Goal: Task Accomplishment & Management: Use online tool/utility

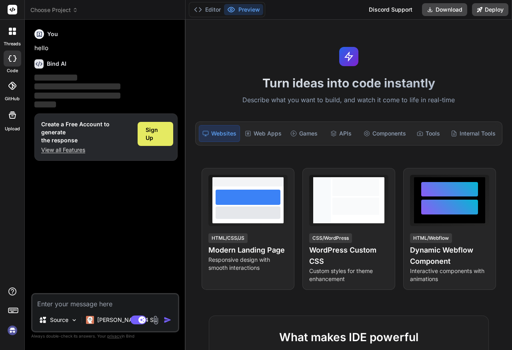
click at [165, 134] on span "Sign Up" at bounding box center [156, 134] width 20 height 16
click at [162, 131] on span "Sign Up" at bounding box center [156, 134] width 20 height 16
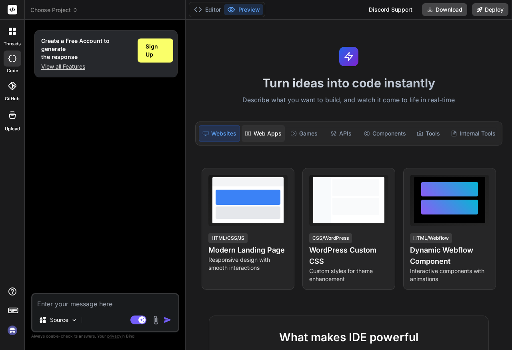
click at [257, 131] on div "Web Apps" at bounding box center [263, 133] width 43 height 17
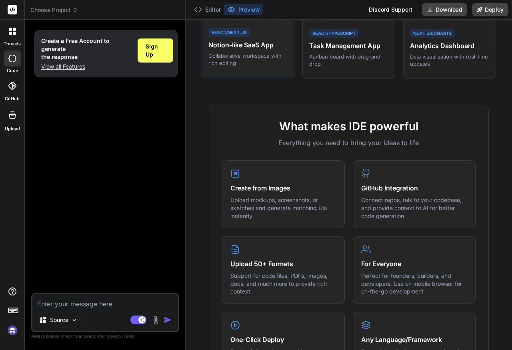
scroll to position [280, 0]
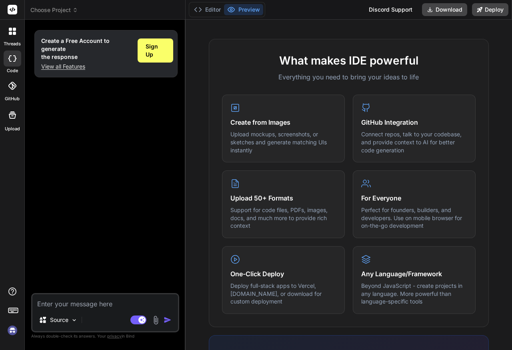
type textarea "x"
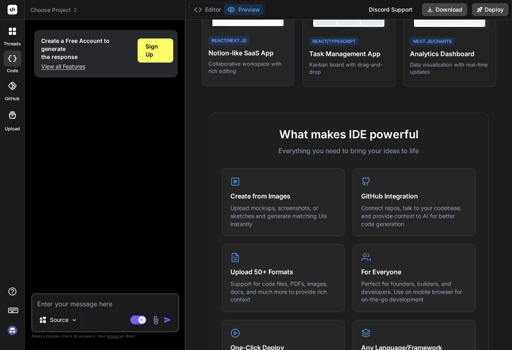
scroll to position [160, 0]
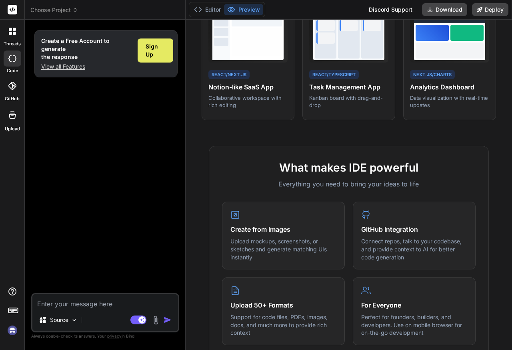
click at [157, 54] on span "Sign Up" at bounding box center [156, 50] width 20 height 16
click at [383, 213] on div "GitHub Integration Connect repos, talk to your codebase, and provide context to…" at bounding box center [414, 235] width 123 height 68
click at [385, 227] on h4 "GitHub Integration" at bounding box center [415, 228] width 106 height 10
click at [368, 212] on div "GitHub Integration Connect repos, talk to your codebase, and provide context to…" at bounding box center [414, 235] width 123 height 68
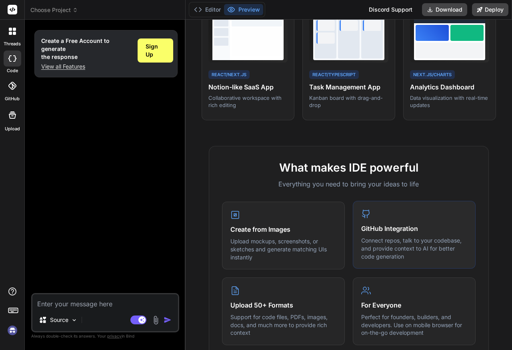
click at [363, 211] on icon at bounding box center [366, 214] width 6 height 8
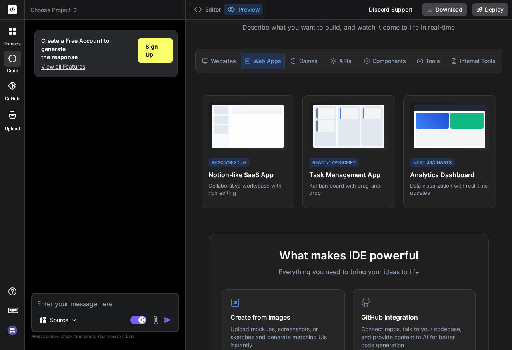
scroll to position [40, 0]
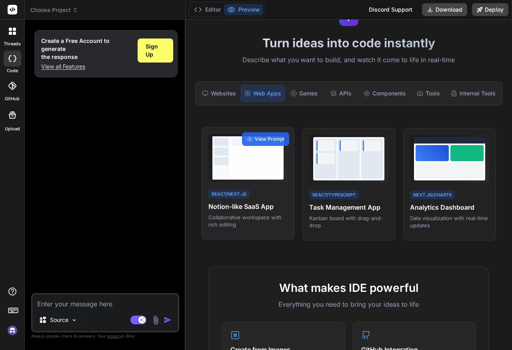
click at [243, 189] on div "React/Next.js" at bounding box center [229, 193] width 41 height 9
click at [244, 205] on h4 "Notion-like SaaS App" at bounding box center [248, 206] width 79 height 10
click at [264, 135] on span "View Prompt" at bounding box center [270, 138] width 30 height 7
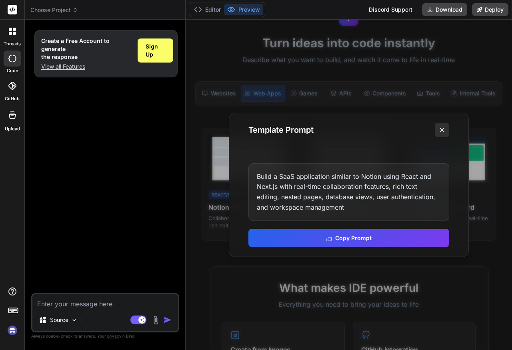
click at [442, 129] on icon at bounding box center [442, 130] width 8 height 8
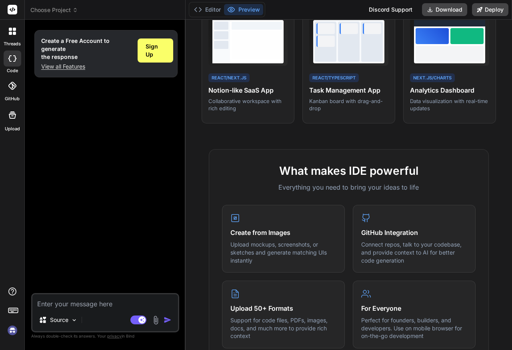
scroll to position [160, 0]
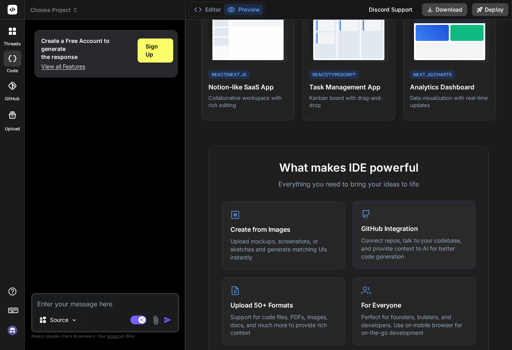
click at [356, 247] on div "GitHub Integration Connect repos, talk to your codebase, and provide context to…" at bounding box center [414, 235] width 123 height 68
click at [370, 208] on div "GitHub Integration Connect repos, talk to your codebase, and provide context to…" at bounding box center [414, 235] width 123 height 68
click at [366, 209] on icon at bounding box center [367, 214] width 10 height 10
click at [87, 38] on h1 "Create a Free Account to generate the response" at bounding box center [86, 49] width 90 height 24
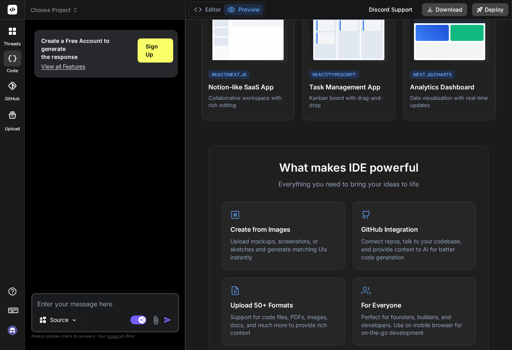
click at [68, 66] on p "View all Features" at bounding box center [86, 66] width 90 height 8
click at [261, 65] on div "React/Next.js Notion-like SaaS App Collaborative workspace with rich editing Vi…" at bounding box center [248, 63] width 93 height 113
click at [8, 86] on icon at bounding box center [12, 86] width 8 height 8
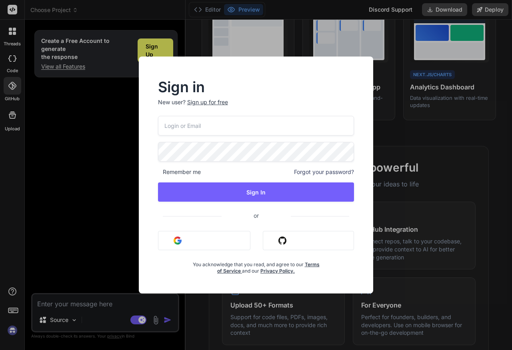
click at [101, 169] on div "Sign in New user? Sign up for free Remember me Forgot your password? Sign In or…" at bounding box center [256, 175] width 512 height 350
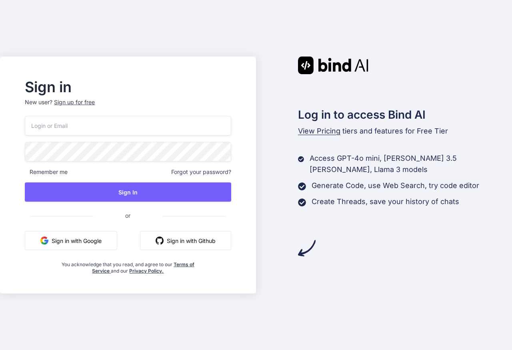
click at [101, 237] on button "Sign in with Google" at bounding box center [71, 240] width 92 height 19
click at [93, 239] on button "Sign in with Google" at bounding box center [71, 240] width 92 height 19
click at [82, 244] on button "Sign in with Google" at bounding box center [71, 240] width 92 height 19
click at [80, 241] on button "Sign in with Google" at bounding box center [71, 240] width 92 height 19
click at [195, 238] on button "Sign in with Github" at bounding box center [185, 240] width 91 height 19
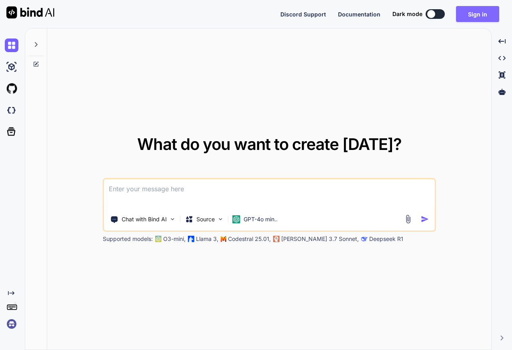
click at [467, 13] on button "Sign in" at bounding box center [477, 14] width 43 height 16
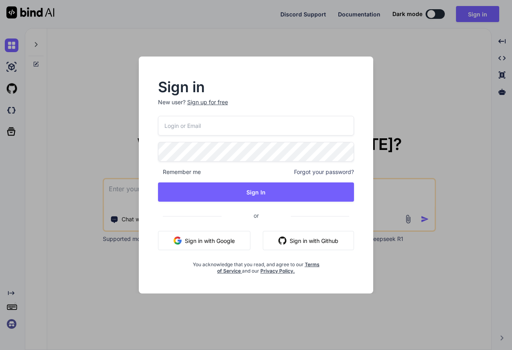
click at [237, 239] on button "Sign in with Google" at bounding box center [204, 240] width 92 height 19
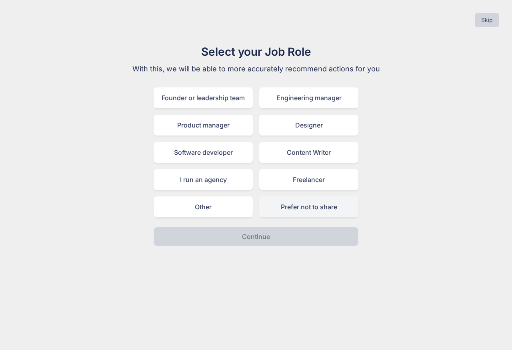
click at [309, 211] on div "Prefer not to share" at bounding box center [308, 206] width 99 height 21
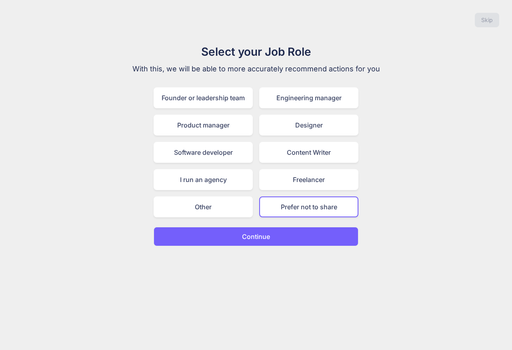
click at [299, 237] on button "Continue" at bounding box center [256, 236] width 205 height 19
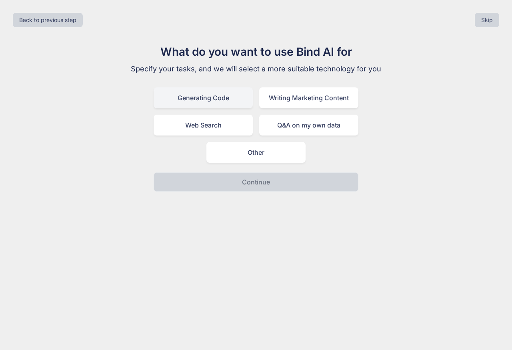
click at [198, 100] on div "Generating Code" at bounding box center [203, 97] width 99 height 21
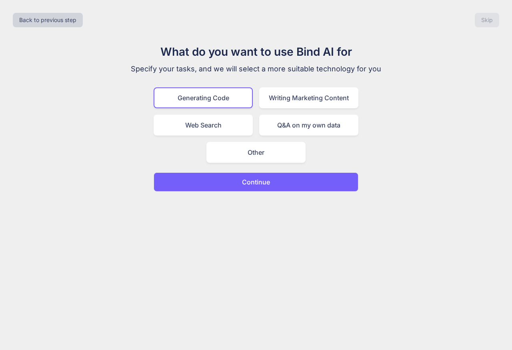
click at [248, 184] on p "Continue" at bounding box center [256, 182] width 28 height 10
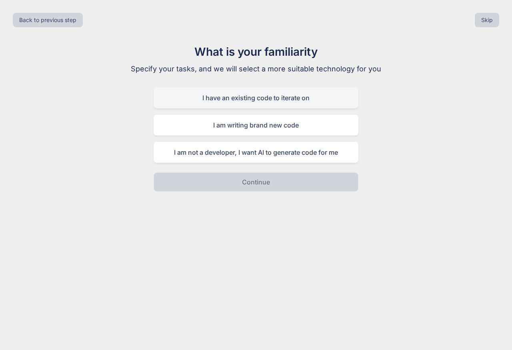
click at [275, 106] on div "I have an existing code to iterate on" at bounding box center [256, 97] width 205 height 21
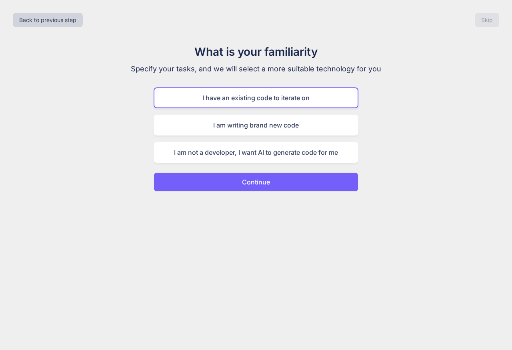
click at [287, 178] on button "Continue" at bounding box center [256, 181] width 205 height 19
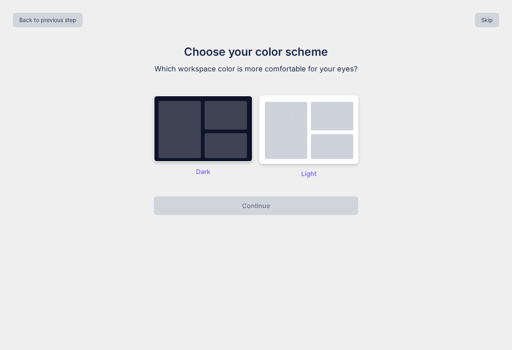
click at [220, 139] on img at bounding box center [203, 128] width 99 height 66
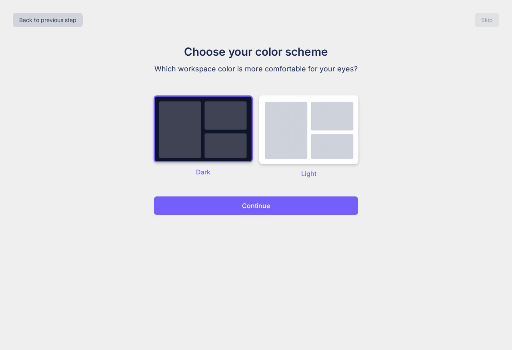
click at [246, 199] on button "Continue" at bounding box center [256, 205] width 205 height 19
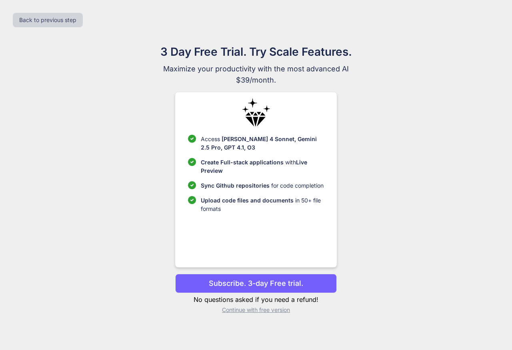
click at [255, 309] on p "Continue with free version" at bounding box center [255, 309] width 161 height 8
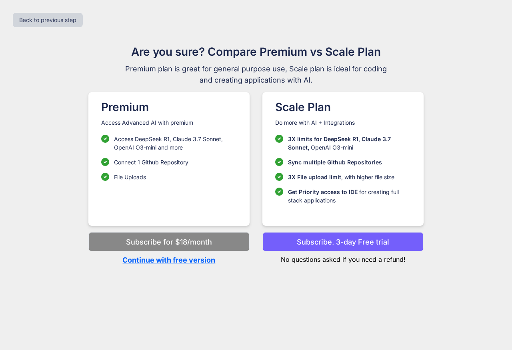
click at [191, 259] on p "Continue with free version" at bounding box center [168, 259] width 161 height 11
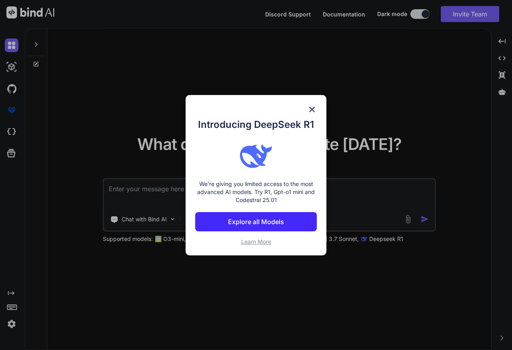
click at [312, 107] on img at bounding box center [312, 109] width 10 height 10
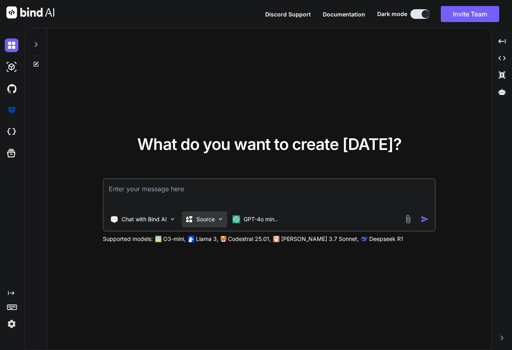
click at [214, 216] on p "Source" at bounding box center [206, 219] width 18 height 8
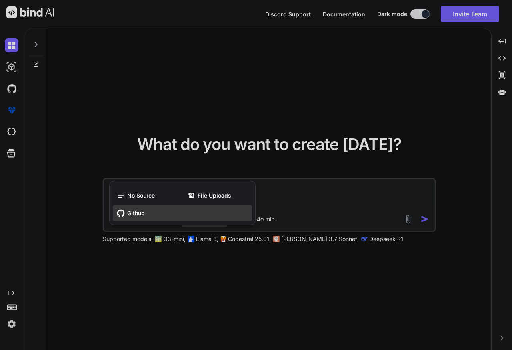
click at [132, 216] on span "Github" at bounding box center [136, 213] width 18 height 8
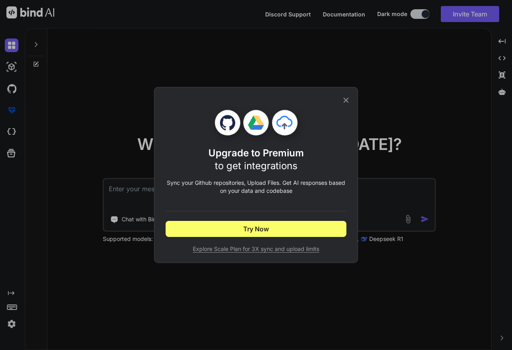
click at [343, 99] on icon at bounding box center [346, 100] width 9 height 9
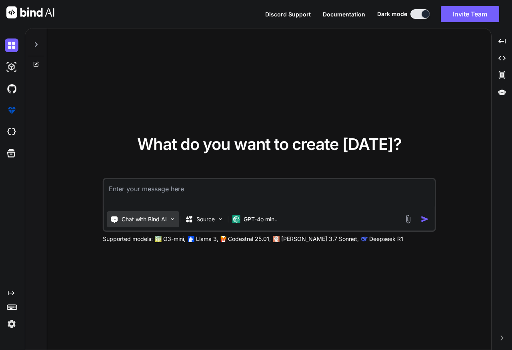
click at [152, 219] on p "Chat with Bind AI" at bounding box center [144, 219] width 45 height 8
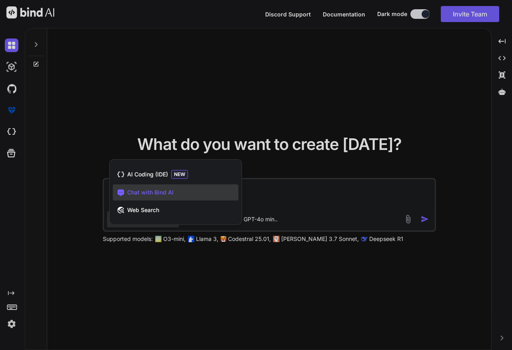
click at [194, 101] on div at bounding box center [256, 175] width 512 height 350
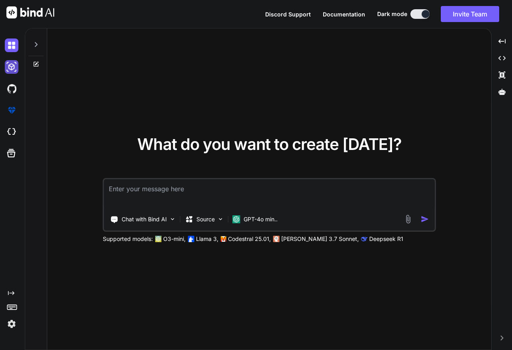
click at [12, 68] on img at bounding box center [12, 67] width 14 height 14
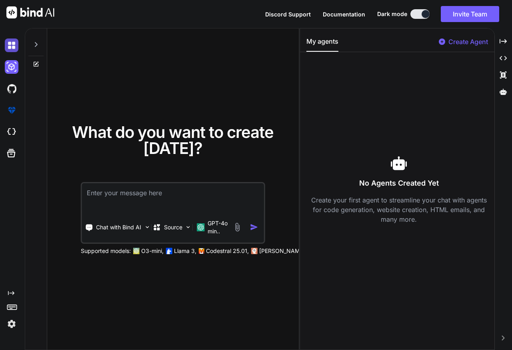
click at [7, 47] on img at bounding box center [12, 45] width 14 height 14
click at [12, 63] on img at bounding box center [12, 67] width 14 height 14
click at [13, 89] on img at bounding box center [12, 89] width 14 height 14
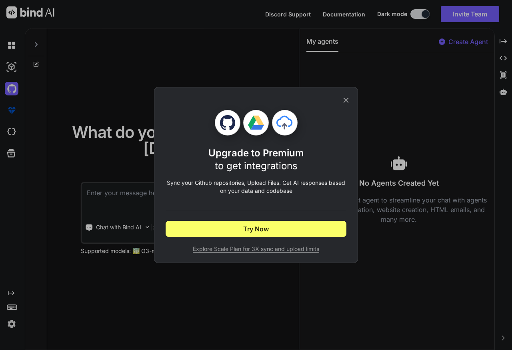
click at [346, 99] on icon at bounding box center [346, 100] width 9 height 9
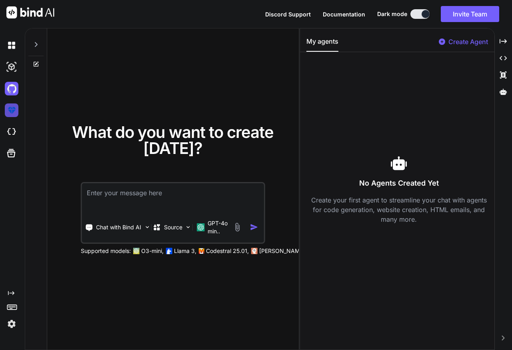
click at [10, 112] on img at bounding box center [12, 110] width 14 height 14
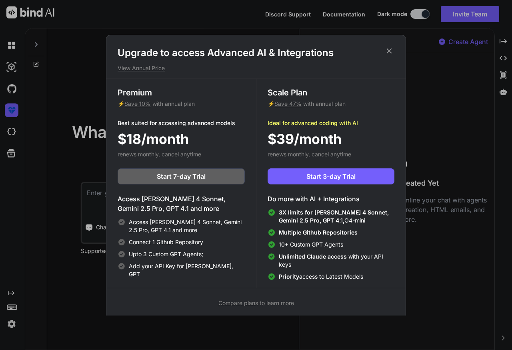
click at [391, 48] on icon at bounding box center [389, 50] width 9 height 9
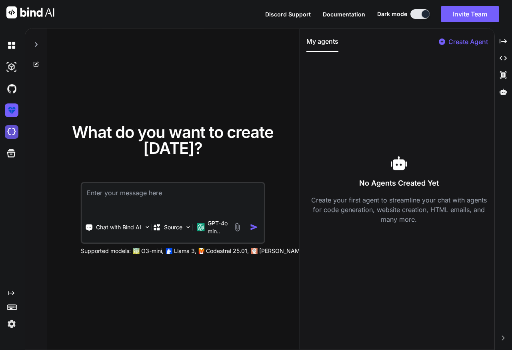
click at [15, 130] on img at bounding box center [12, 132] width 14 height 14
click at [178, 225] on p "Source" at bounding box center [173, 227] width 18 height 8
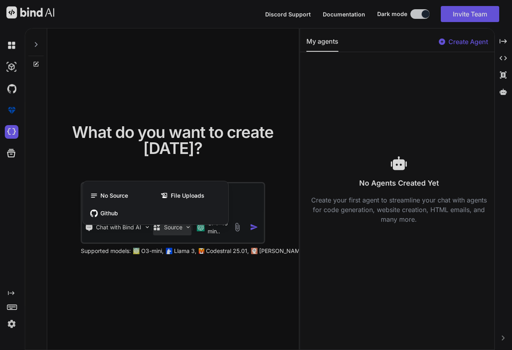
click at [178, 225] on div at bounding box center [256, 175] width 512 height 350
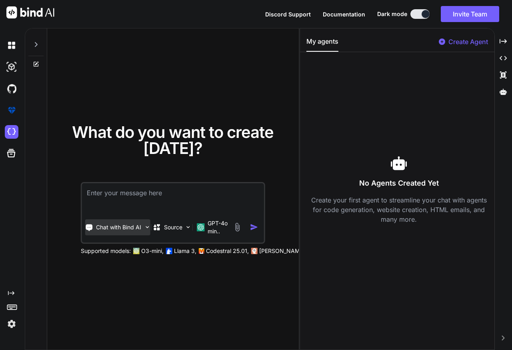
click at [139, 225] on p "Chat with Bind AI" at bounding box center [118, 227] width 45 height 8
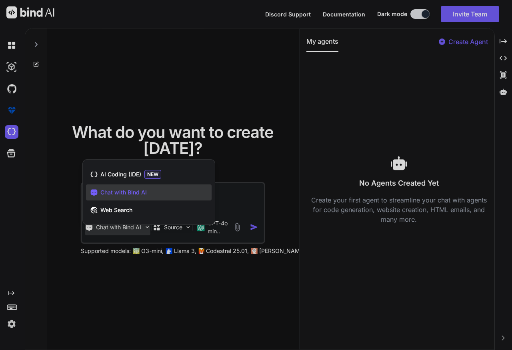
click at [139, 225] on div at bounding box center [256, 175] width 512 height 350
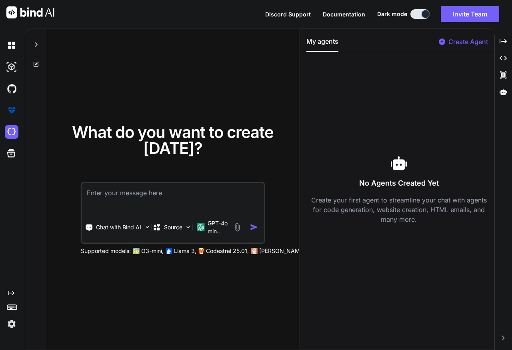
click at [169, 186] on textarea at bounding box center [173, 198] width 182 height 30
type textarea "x"
type textarea "M"
type textarea "x"
type textarea "MA"
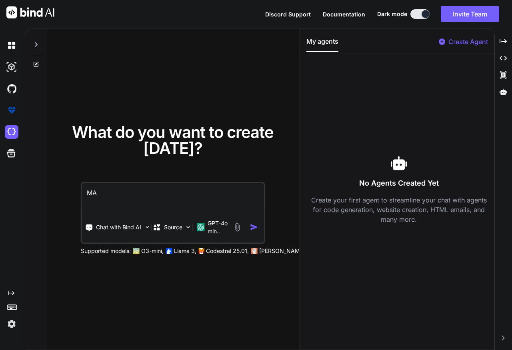
type textarea "x"
type textarea "MAK"
type textarea "x"
type textarea "MAKE"
type textarea "x"
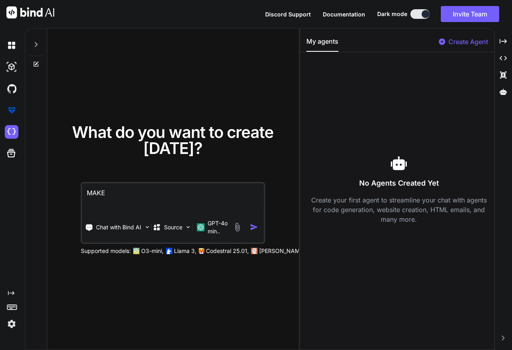
type textarea "MAKE"
type textarea "x"
type textarea "MAKE m"
type textarea "x"
type textarea "MAKE me"
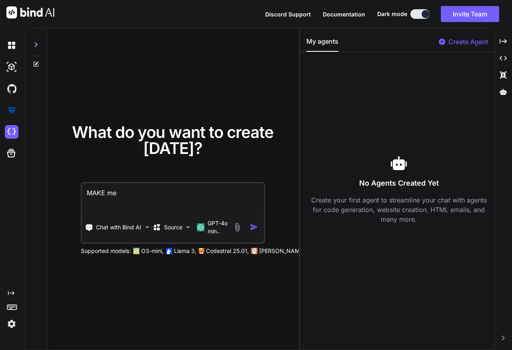
type textarea "x"
type textarea "MAKE me"
type textarea "x"
type textarea "MAKE me a"
type textarea "x"
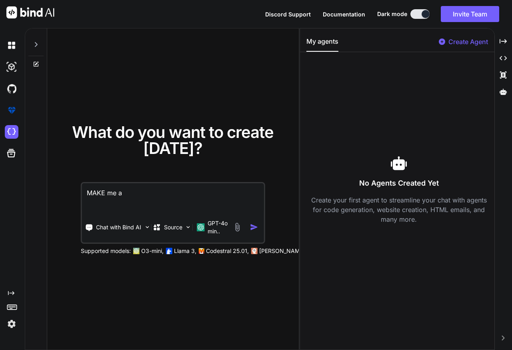
type textarea "MAKE me a"
type textarea "x"
type textarea "MAKE me a r"
type textarea "x"
type textarea "MAKE me a re"
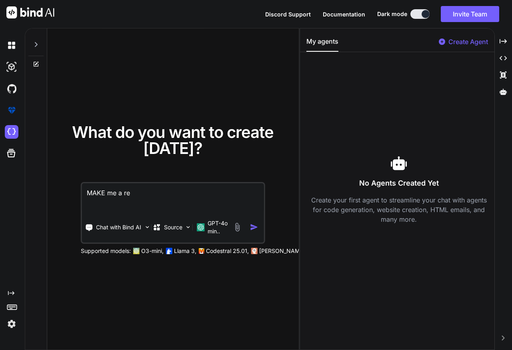
type textarea "x"
type textarea "MAKE me a rea"
type textarea "x"
type textarea "MAKE me a reac"
type textarea "x"
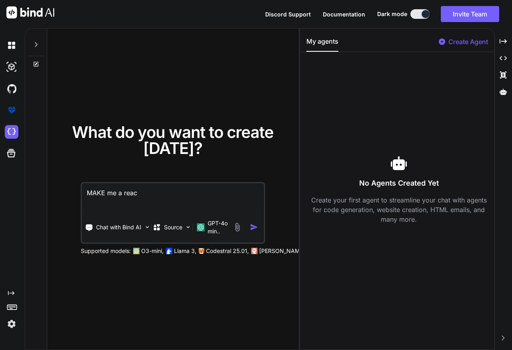
type textarea "MAKE me a reack"
type textarea "x"
type textarea "MAKE me a reac"
type textarea "x"
type textarea "MAKE me a react"
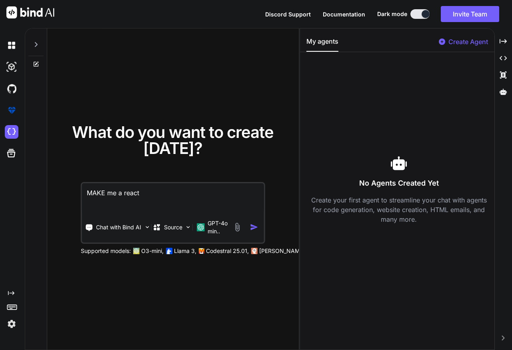
type textarea "x"
type textarea "MAKE me a react"
type textarea "x"
type textarea "MAKE me a react l"
type textarea "x"
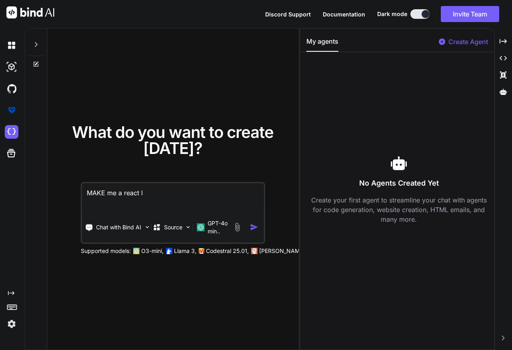
type textarea "MAKE me a react la"
type textarea "x"
type textarea "MAKE me a react lan"
type textarea "x"
type textarea "MAKE me a react land"
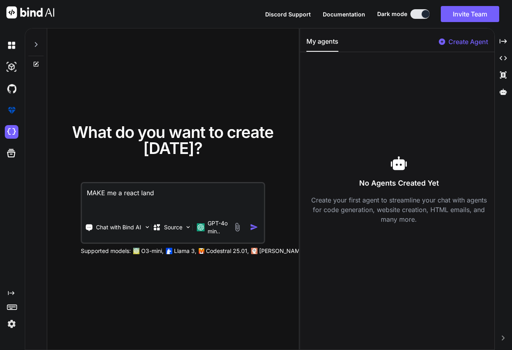
type textarea "x"
type textarea "MAKE me a react landi"
type textarea "x"
type textarea "MAKE me a react landin"
type textarea "x"
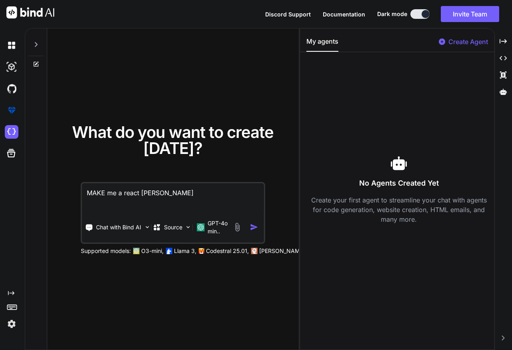
type textarea "MAKE me a react landing"
type textarea "x"
type textarea "MAKE me a react landing"
type textarea "x"
type textarea "MAKE me a react landing p"
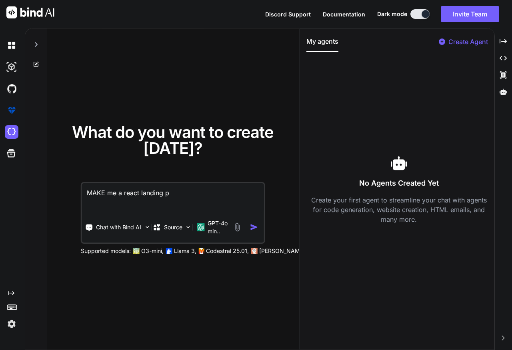
type textarea "x"
type textarea "MAKE me a react landing pa"
type textarea "x"
type textarea "MAKE me a react landing pag"
type textarea "x"
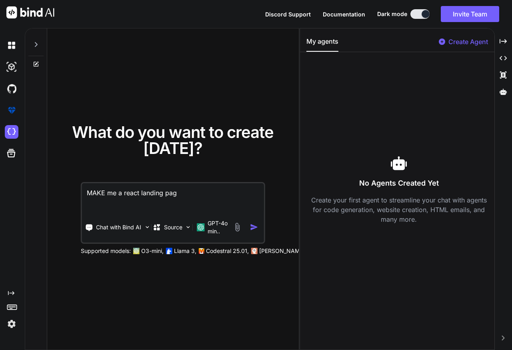
type textarea "MAKE me a react landing page"
type textarea "x"
type textarea "MAKE me a react landing page"
type textarea "x"
type textarea "MAKE me a react landing page f"
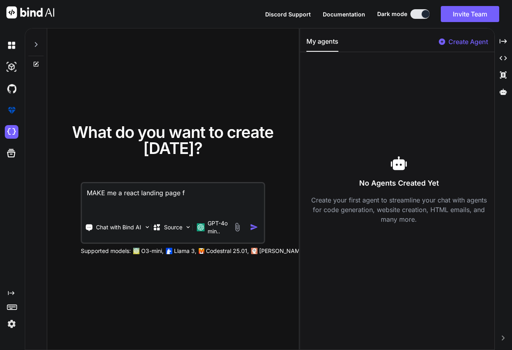
type textarea "x"
type textarea "MAKE me a react landing page fo"
type textarea "x"
type textarea "MAKE me a react landing page for"
type textarea "x"
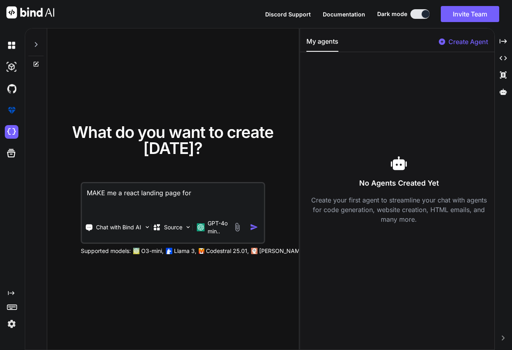
type textarea "MAKE me a react landing page for"
type textarea "x"
type textarea "MAKE me a react landing page for m"
type textarea "x"
type textarea "MAKE me a react landing page for my"
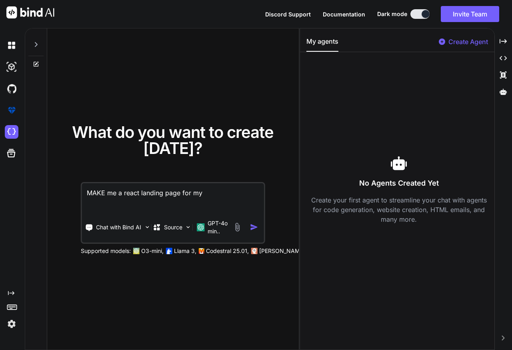
type textarea "x"
type textarea "MAKE me a react landing page for my"
type textarea "x"
type textarea "MAKE me a react landing page for my b"
type textarea "x"
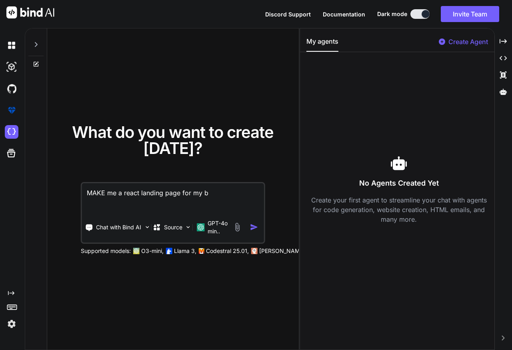
type textarea "MAKE me a react landing page for my ba"
type textarea "x"
type textarea "MAKE me a react landing page for my bac"
type textarea "x"
type textarea "MAKE me a react landing page for my back"
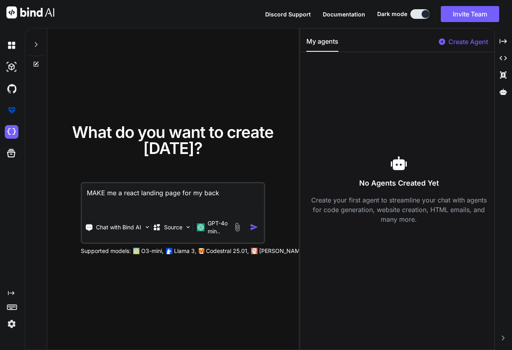
type textarea "x"
type textarea "MAKE me a react landing page for my backe"
type textarea "x"
type textarea "MAKE me a react landing page for my backen"
type textarea "x"
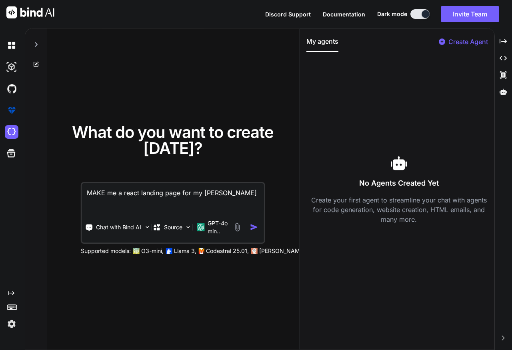
type textarea "MAKE me a react landing page for my backend"
type textarea "x"
type textarea "MAKE me a react landing page for my backend"
type textarea "x"
type textarea "MAKE me a react landing page for my backend w"
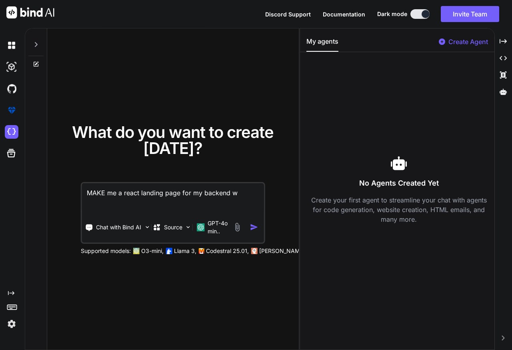
type textarea "x"
type textarea "MAKE me a react landing page for my backend we"
type textarea "x"
type textarea "MAKE me a react landing page for my backend web"
type textarea "x"
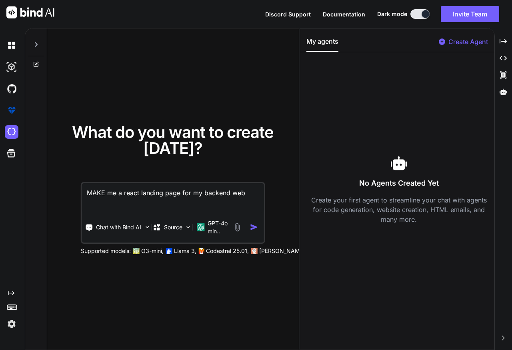
type textarea "MAKE me a react landing page for my backend webs"
type textarea "x"
type textarea "MAKE me a react landing page for my backend websi"
type textarea "x"
type textarea "MAKE me a react landing page for my backend websit"
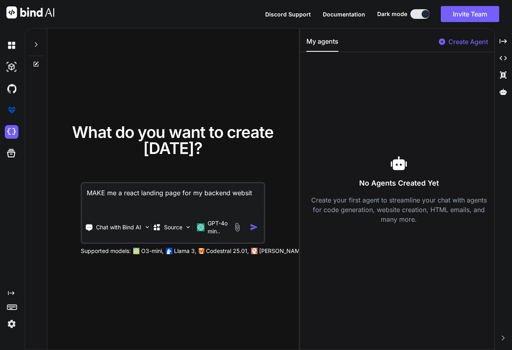
type textarea "x"
type textarea "MAKE me a react landing page for my backend website"
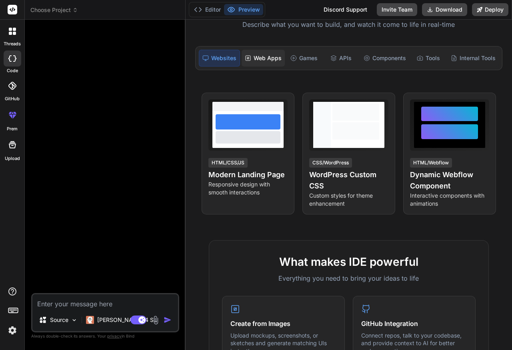
scroll to position [80, 0]
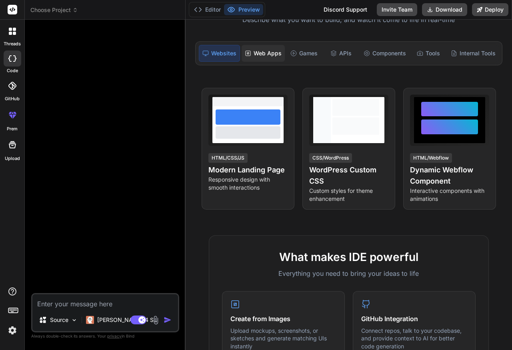
click at [259, 51] on div "Web Apps" at bounding box center [263, 53] width 43 height 17
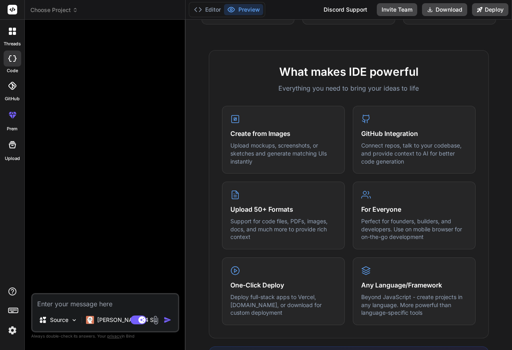
scroll to position [184, 0]
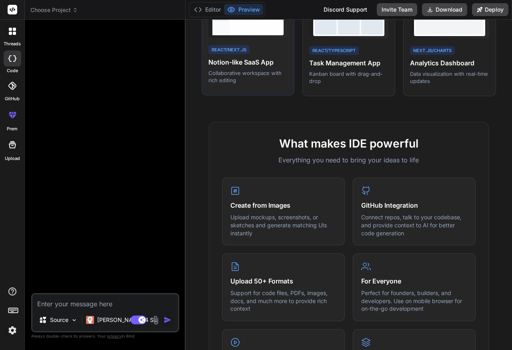
click at [229, 61] on h4 "Notion-like SaaS App" at bounding box center [248, 62] width 79 height 10
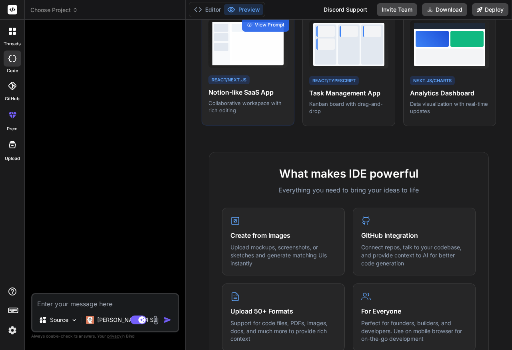
scroll to position [104, 0]
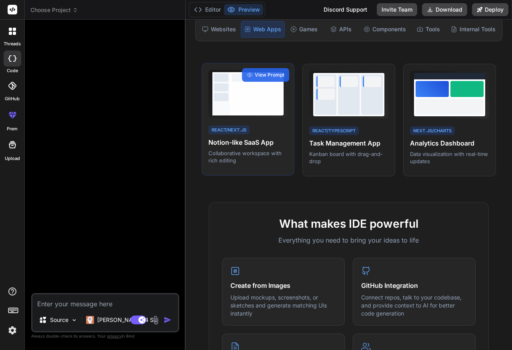
click at [240, 82] on div at bounding box center [257, 93] width 54 height 43
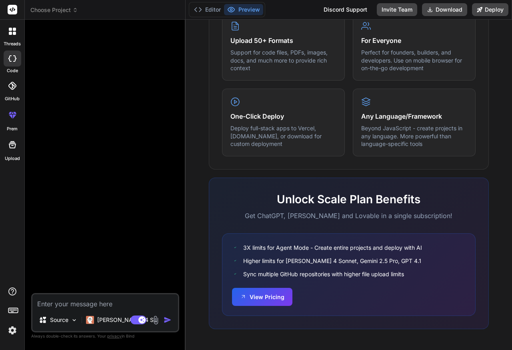
scroll to position [304, 0]
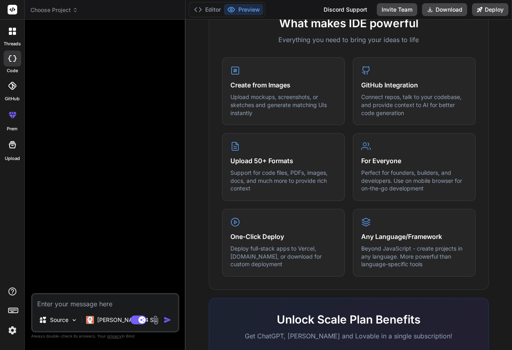
type textarea "x"
